Goal: Task Accomplishment & Management: Manage account settings

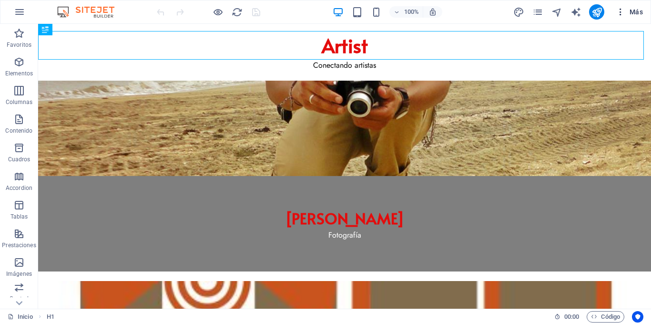
click at [638, 12] on span "Más" at bounding box center [629, 12] width 27 height 10
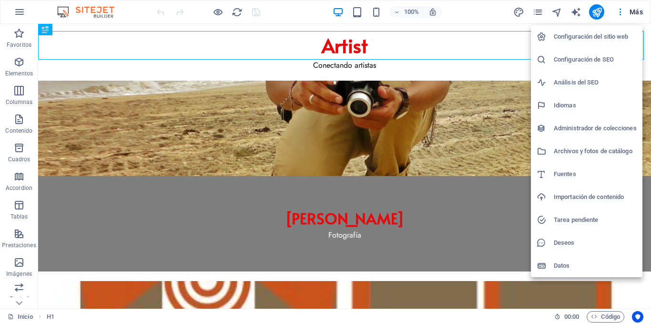
click at [602, 34] on h6 "Configuración del sitio web" at bounding box center [595, 36] width 83 height 11
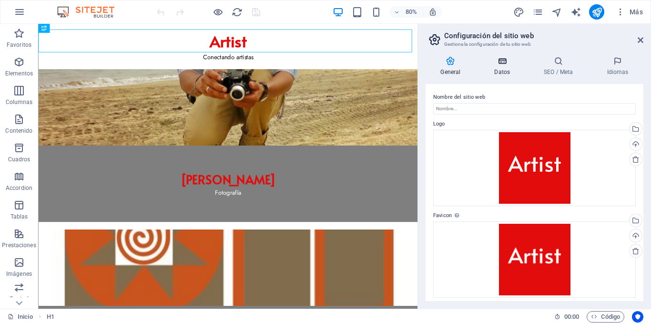
click at [502, 65] on icon at bounding box center [502, 61] width 46 height 10
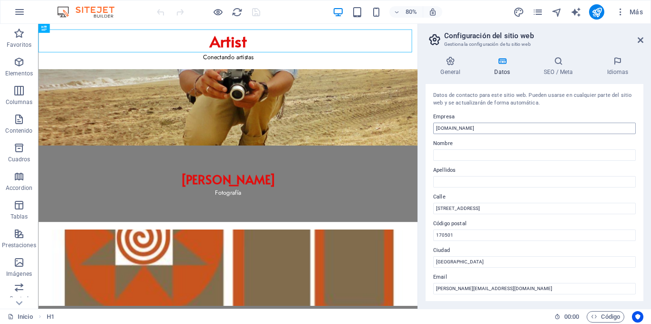
scroll to position [48, 0]
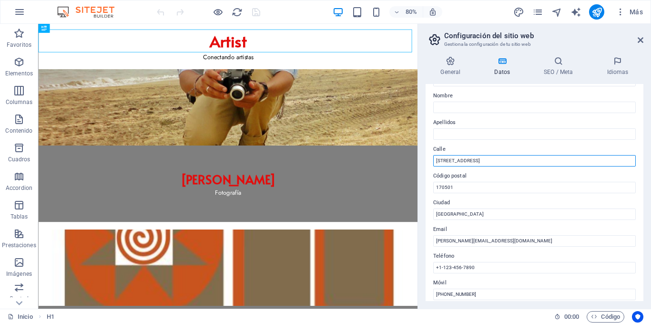
drag, startPoint x: 482, startPoint y: 162, endPoint x: 425, endPoint y: 166, distance: 57.3
click at [425, 166] on div "General Datos SEO / Meta Idiomas Nombre del sitio web Logo Arrastra archivos aq…" at bounding box center [534, 179] width 233 height 260
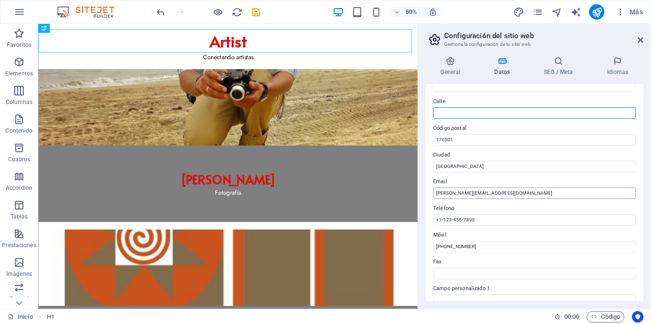
scroll to position [143, 0]
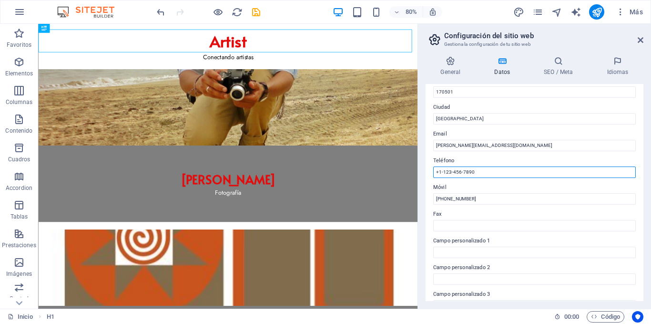
drag, startPoint x: 482, startPoint y: 174, endPoint x: 424, endPoint y: 173, distance: 58.1
click at [424, 173] on div "General Datos SEO / Meta Idiomas Nombre del sitio web Logo Arrastra archivos aq…" at bounding box center [534, 179] width 233 height 260
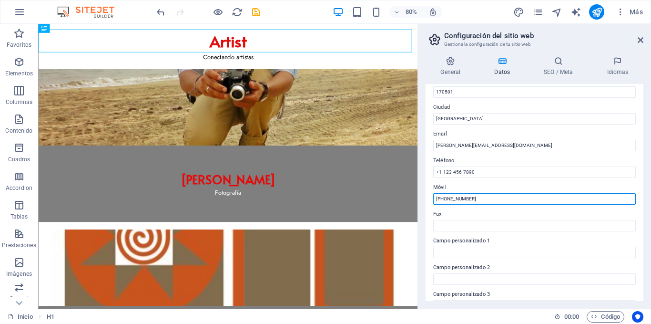
drag, startPoint x: 473, startPoint y: 194, endPoint x: 433, endPoint y: 199, distance: 39.8
click at [433, 199] on input "[PHONE_NUMBER]" at bounding box center [534, 198] width 202 height 11
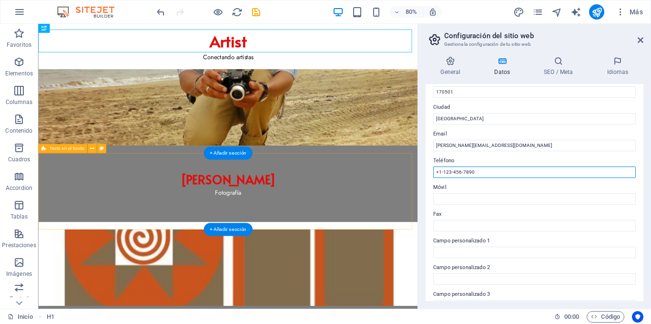
drag, startPoint x: 511, startPoint y: 195, endPoint x: 493, endPoint y: 211, distance: 24.0
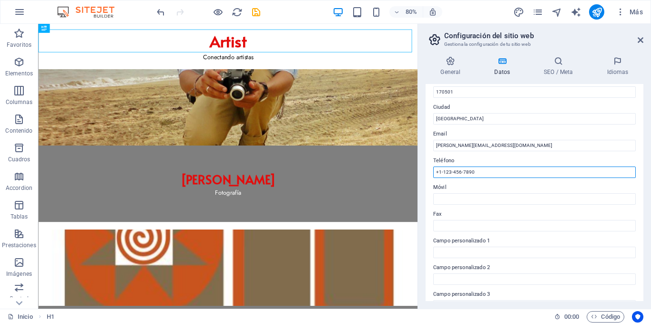
click at [474, 172] on input "+1-123-456-7890" at bounding box center [534, 171] width 202 height 11
drag, startPoint x: 478, startPoint y: 172, endPoint x: 430, endPoint y: 172, distance: 47.7
click at [430, 172] on div "Datos de contacto para este sitio web. Pueden usarse en cualquier parte del sit…" at bounding box center [534, 192] width 218 height 217
paste input "593991344111"
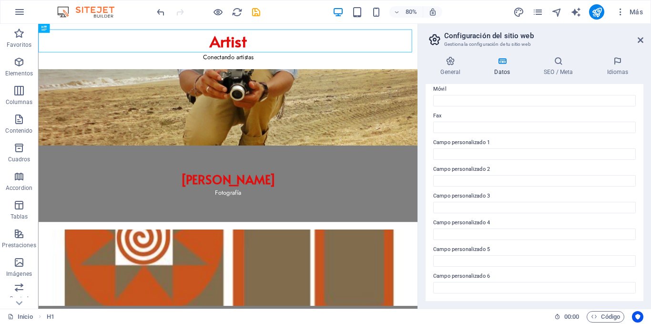
scroll to position [0, 0]
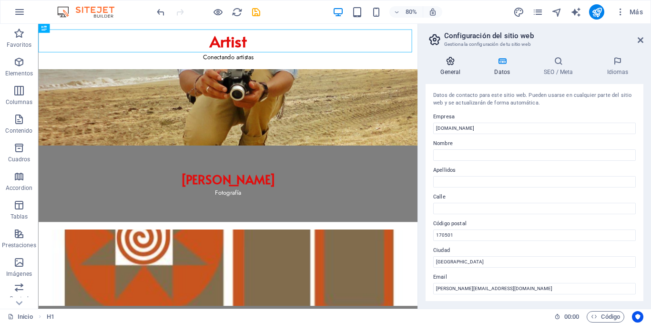
type input "[PHONE_NUMBER]"
click at [459, 57] on icon at bounding box center [450, 61] width 50 height 10
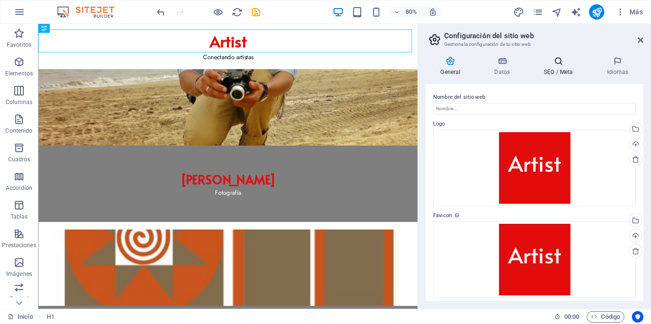
click at [559, 68] on h4 "SEO / Meta" at bounding box center [560, 66] width 63 height 20
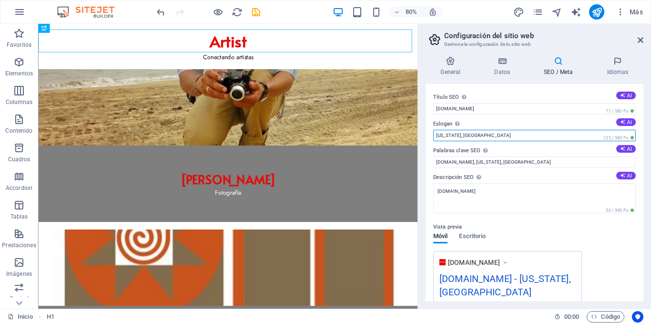
drag, startPoint x: 534, startPoint y: 156, endPoint x: 508, endPoint y: 165, distance: 26.8
click at [504, 132] on input "[US_STATE], [GEOGRAPHIC_DATA]" at bounding box center [534, 135] width 202 height 11
drag, startPoint x: 491, startPoint y: 132, endPoint x: 422, endPoint y: 134, distance: 69.1
click at [422, 134] on div "General Datos SEO / Meta Idiomas Nombre del sitio web Logo Arrastra archivos aq…" at bounding box center [534, 179] width 233 height 260
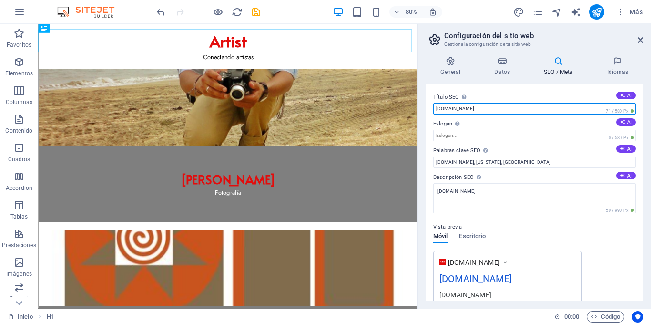
click at [469, 112] on input "[DOMAIN_NAME]" at bounding box center [534, 108] width 202 height 11
click at [434, 107] on input "[DOMAIN_NAME]" at bounding box center [534, 108] width 202 height 11
click at [466, 108] on input "[DOMAIN_NAME]" at bounding box center [534, 108] width 202 height 11
type input "[DOMAIN_NAME]"
drag, startPoint x: 455, startPoint y: 162, endPoint x: 504, endPoint y: 161, distance: 49.1
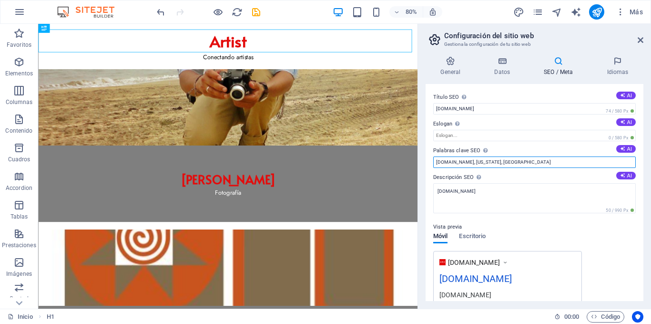
click at [504, 161] on input "[DOMAIN_NAME], [US_STATE], [GEOGRAPHIC_DATA]" at bounding box center [534, 161] width 202 height 11
type input "Artist, Artista, Artists, Artistas, [GEOGRAPHIC_DATA], Fotografía, Modelo"
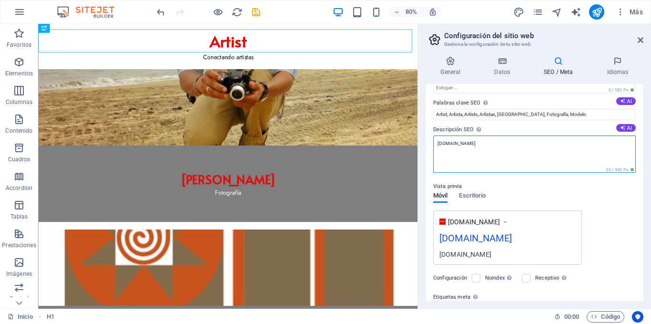
drag, startPoint x: 462, startPoint y: 145, endPoint x: 433, endPoint y: 145, distance: 29.1
click at [433, 145] on textarea "[DOMAIN_NAME]" at bounding box center [534, 153] width 202 height 37
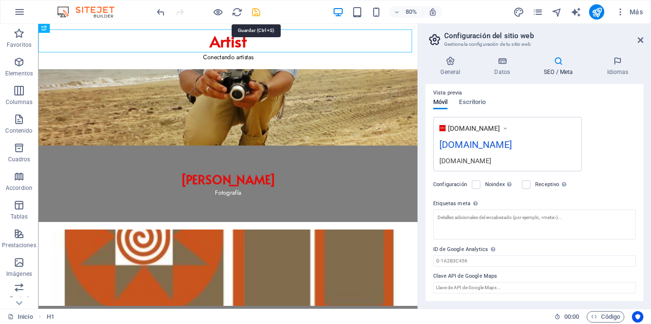
scroll to position [134, 0]
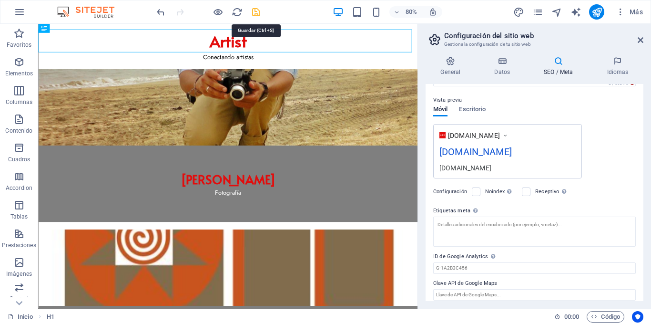
click at [257, 11] on icon "save" at bounding box center [256, 12] width 11 height 11
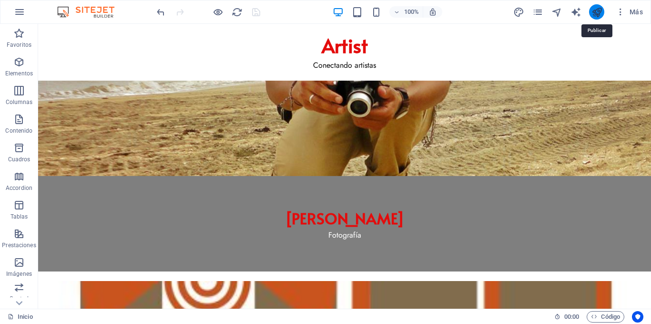
click at [594, 13] on icon "publish" at bounding box center [596, 12] width 11 height 11
